Goal: Task Accomplishment & Management: Use online tool/utility

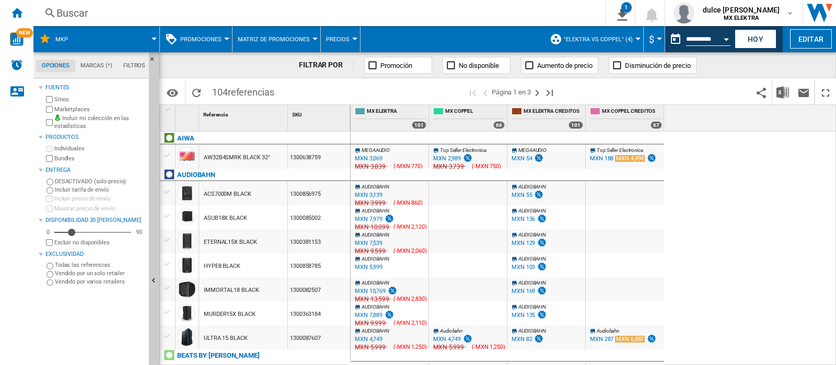
click at [61, 42] on span "MKP" at bounding box center [61, 39] width 13 height 7
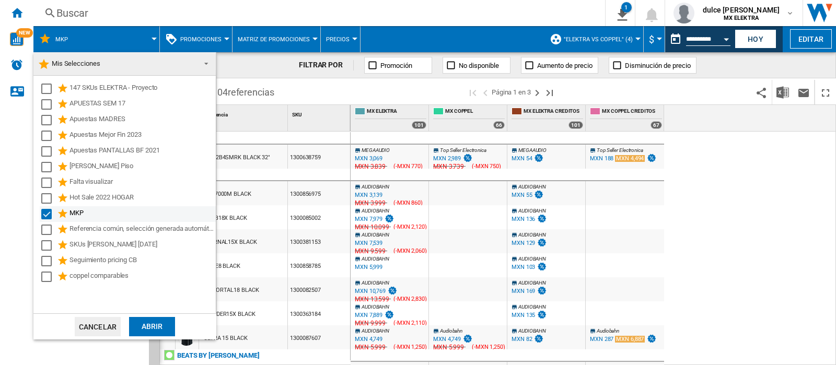
click at [106, 216] on div "MKP" at bounding box center [142, 214] width 145 height 13
click at [48, 214] on div "Select" at bounding box center [46, 214] width 10 height 10
click at [786, 219] on md-backdrop at bounding box center [418, 182] width 836 height 365
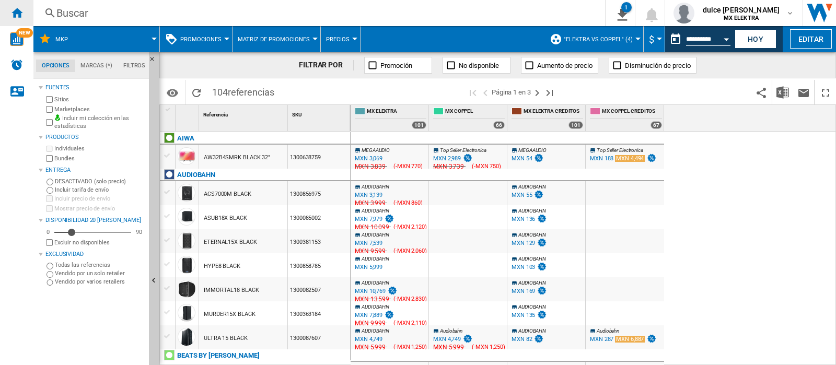
click at [17, 16] on ng-md-icon "Inicio" at bounding box center [16, 12] width 13 height 13
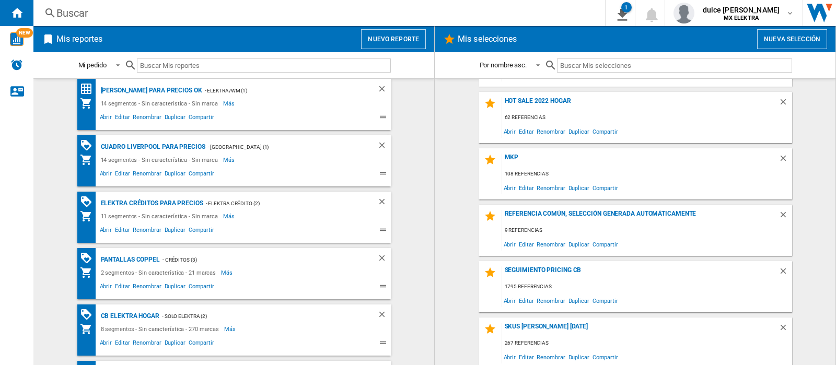
scroll to position [447, 0]
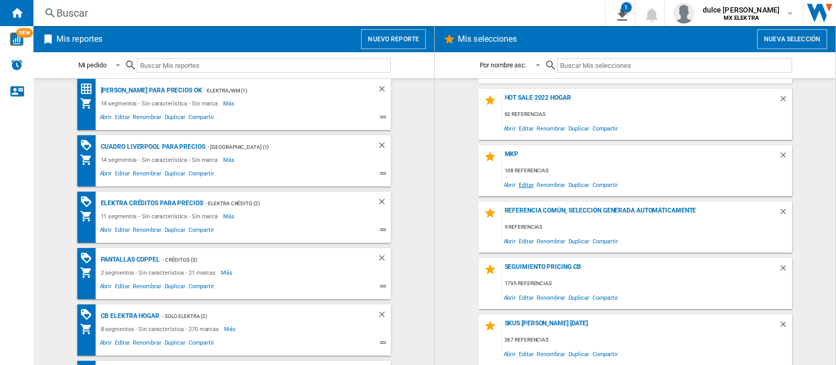
click at [528, 188] on span "Editar" at bounding box center [527, 185] width 18 height 14
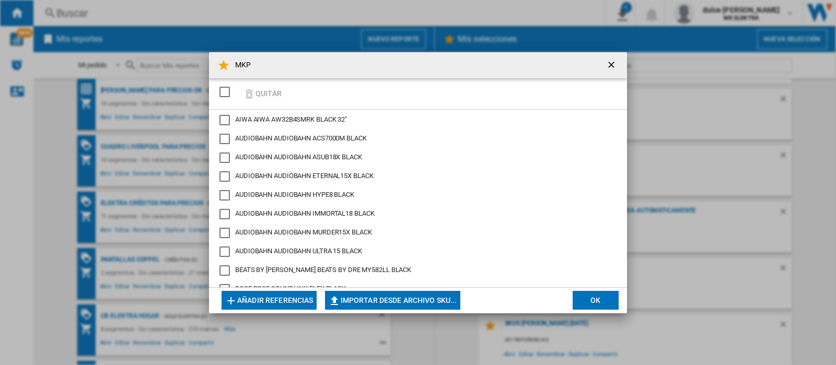
click at [223, 94] on div "SELECTIONS.EDITION_POPUP.SELECT_DESELECT" at bounding box center [225, 92] width 10 height 10
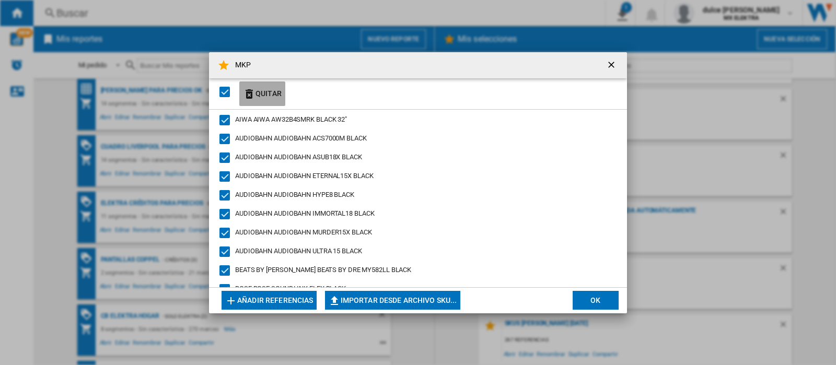
click at [253, 96] on ng-md-icon "MKP Quitar ..." at bounding box center [249, 94] width 13 height 13
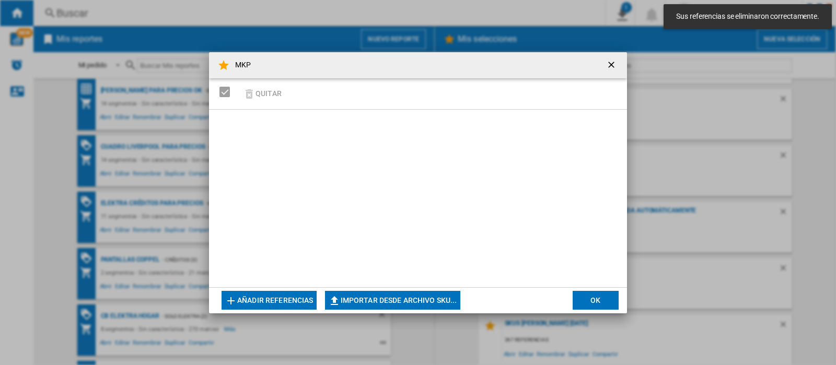
click at [282, 302] on button "Añadir referencias" at bounding box center [269, 300] width 95 height 19
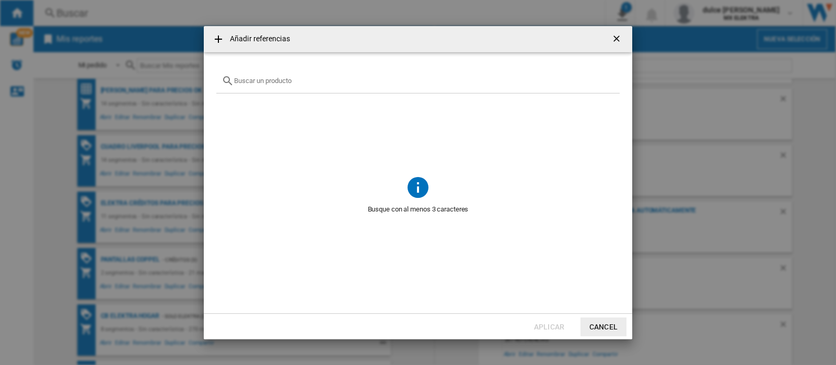
click at [246, 77] on input "Añadir referencias ..." at bounding box center [424, 81] width 381 height 8
click at [217, 37] on ng-md-icon "Añadir referencias ..." at bounding box center [218, 39] width 13 height 13
click at [267, 44] on div "Añadir referencias" at bounding box center [418, 39] width 429 height 26
click at [608, 330] on button "Cancel" at bounding box center [604, 327] width 46 height 19
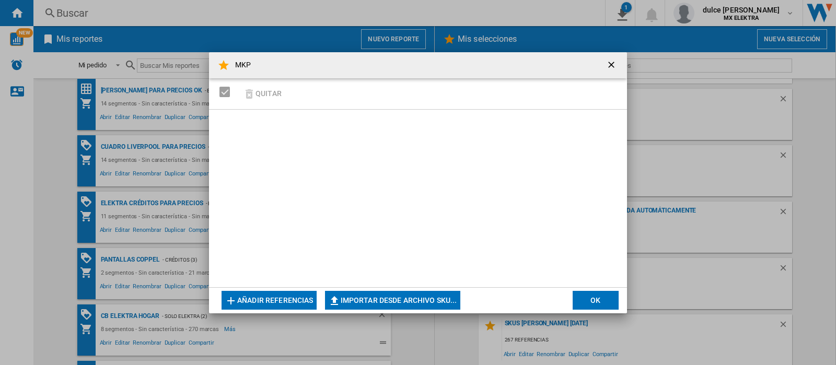
click at [364, 302] on button "Importar desde archivo SKU..." at bounding box center [392, 300] width 135 height 19
type input "**********"
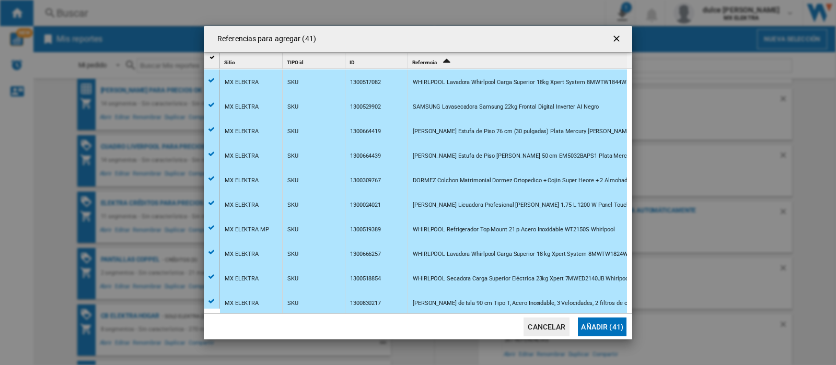
click at [594, 326] on button "Añadir (41)" at bounding box center [602, 327] width 49 height 19
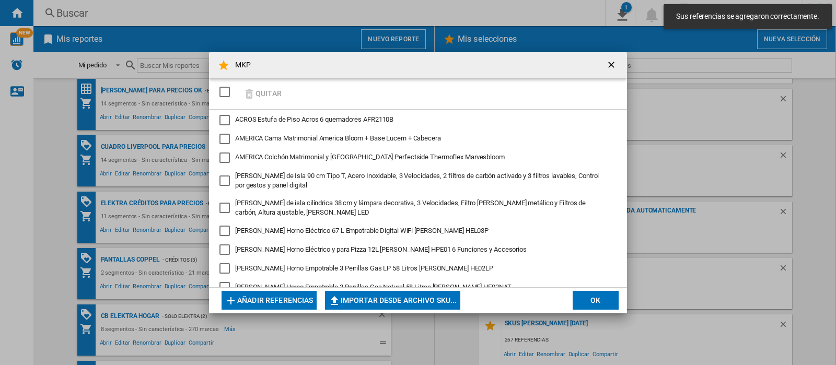
click at [594, 295] on button "OK" at bounding box center [596, 300] width 46 height 19
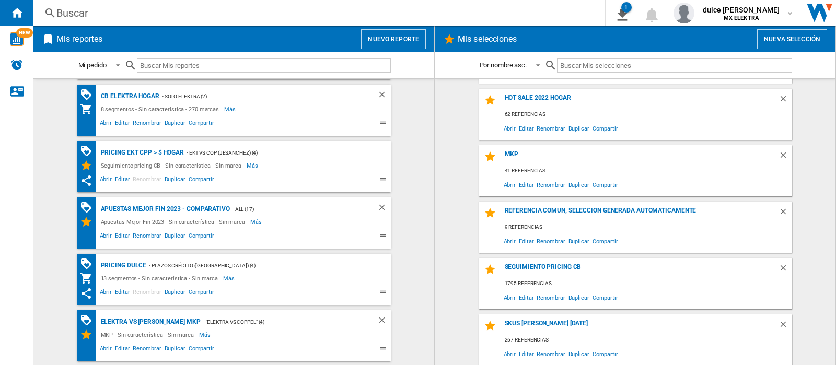
scroll to position [729, 0]
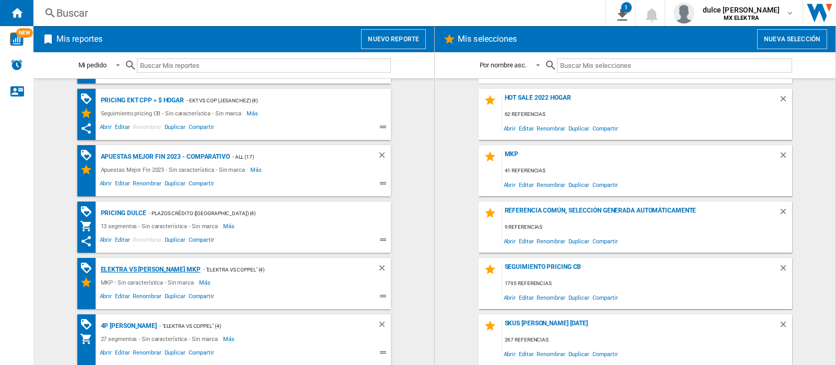
click at [139, 271] on div "ELEKTRA VS [PERSON_NAME] MKP" at bounding box center [149, 269] width 102 height 13
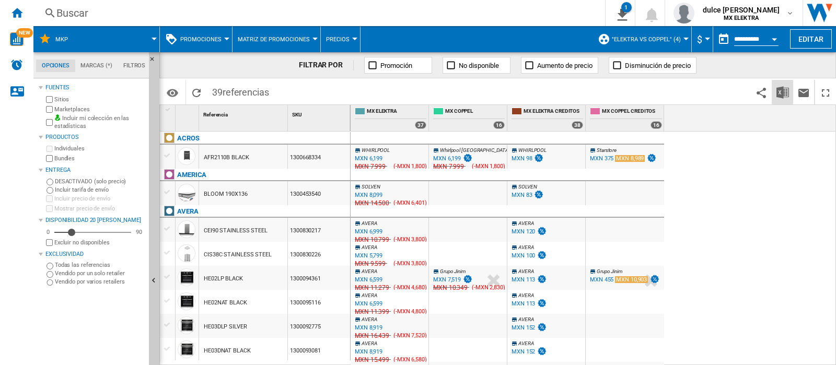
click at [789, 89] on img "Descargar en Excel" at bounding box center [783, 92] width 13 height 13
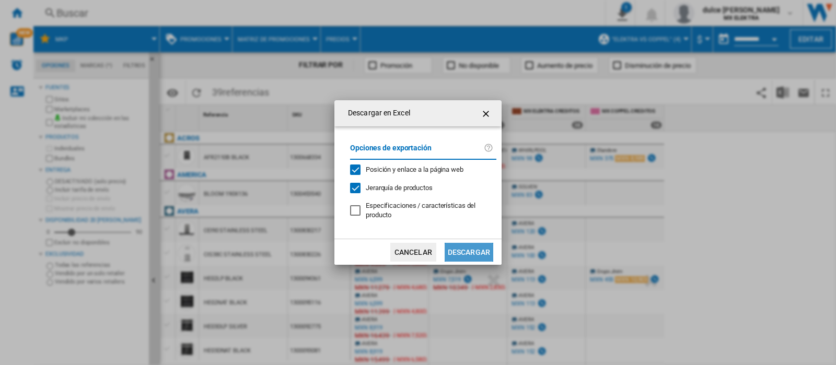
click at [483, 250] on button "Descargar" at bounding box center [469, 252] width 49 height 19
